Goal: Task Accomplishment & Management: Manage account settings

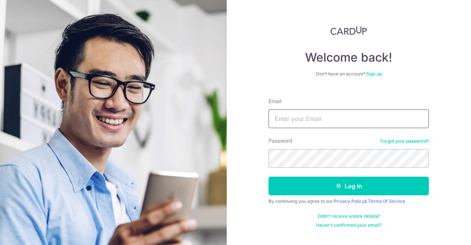
click at [347, 119] on input "Email" at bounding box center [349, 118] width 160 height 19
type input "[EMAIL_ADDRESS][DOMAIN_NAME]"
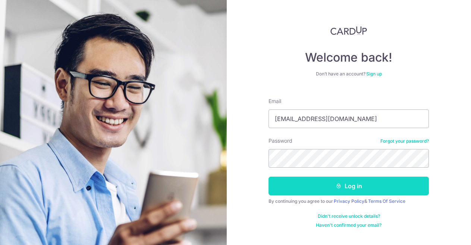
click at [379, 185] on button "Log in" at bounding box center [349, 186] width 160 height 19
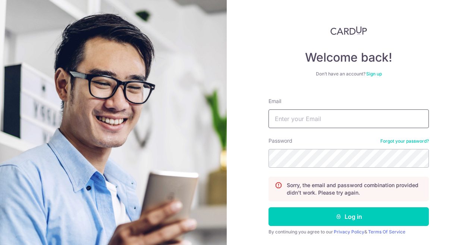
click at [329, 113] on input "Email" at bounding box center [349, 118] width 160 height 19
type input "[EMAIL_ADDRESS][DOMAIN_NAME]"
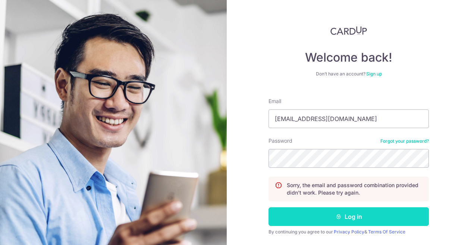
click at [340, 209] on button "Log in" at bounding box center [349, 216] width 160 height 19
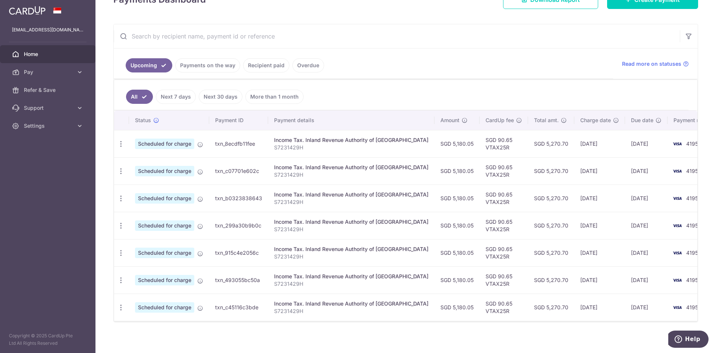
scroll to position [125, 0]
